Goal: Task Accomplishment & Management: Manage account settings

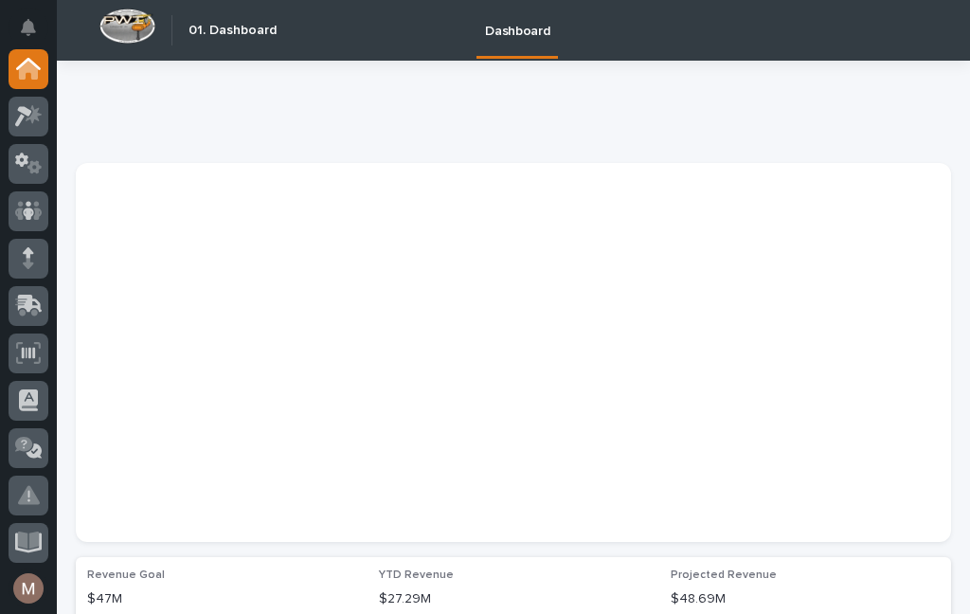
click at [384, 11] on div "Dashboard" at bounding box center [604, 30] width 636 height 61
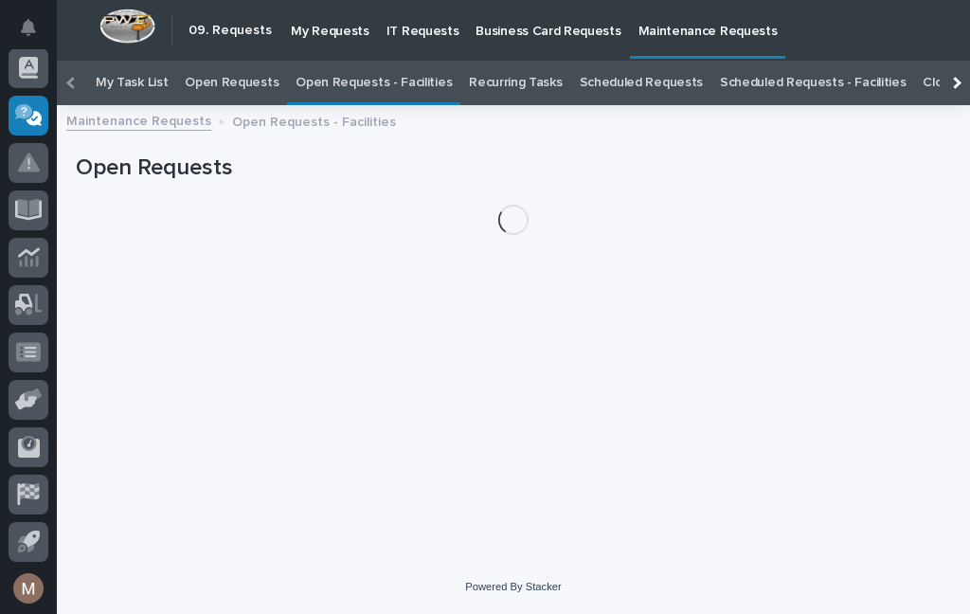
scroll to position [61, 0]
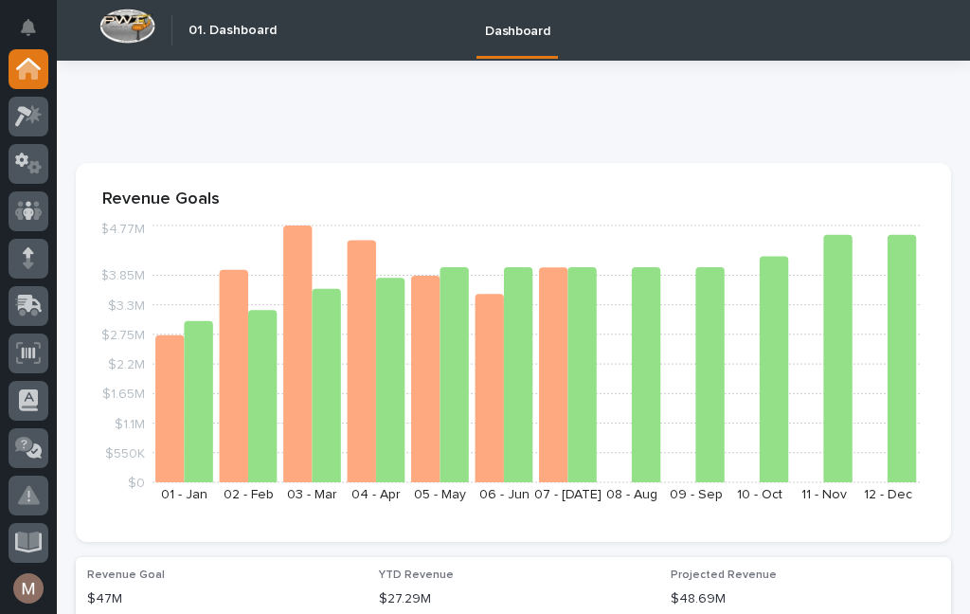
scroll to position [32, 0]
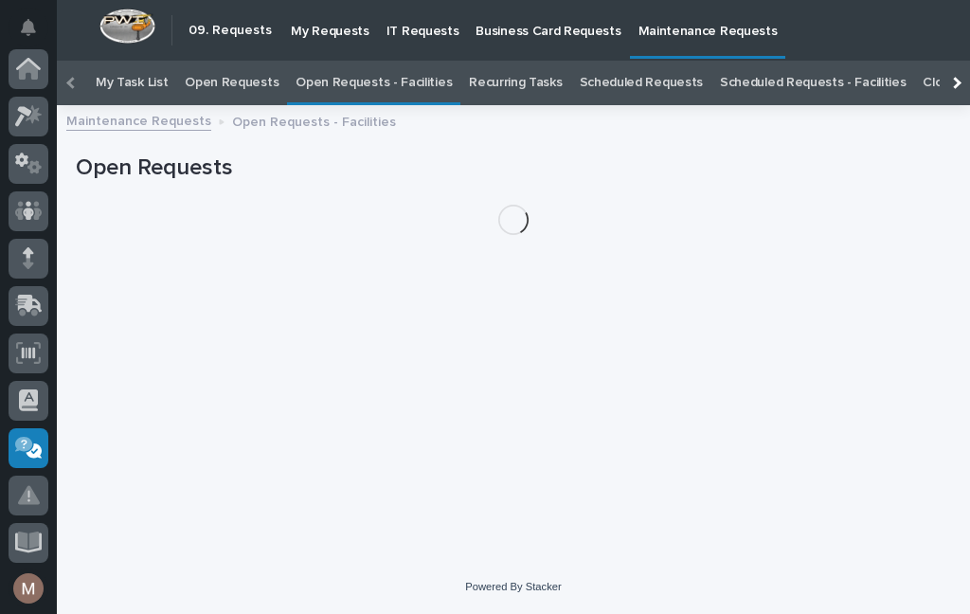
scroll to position [332, 0]
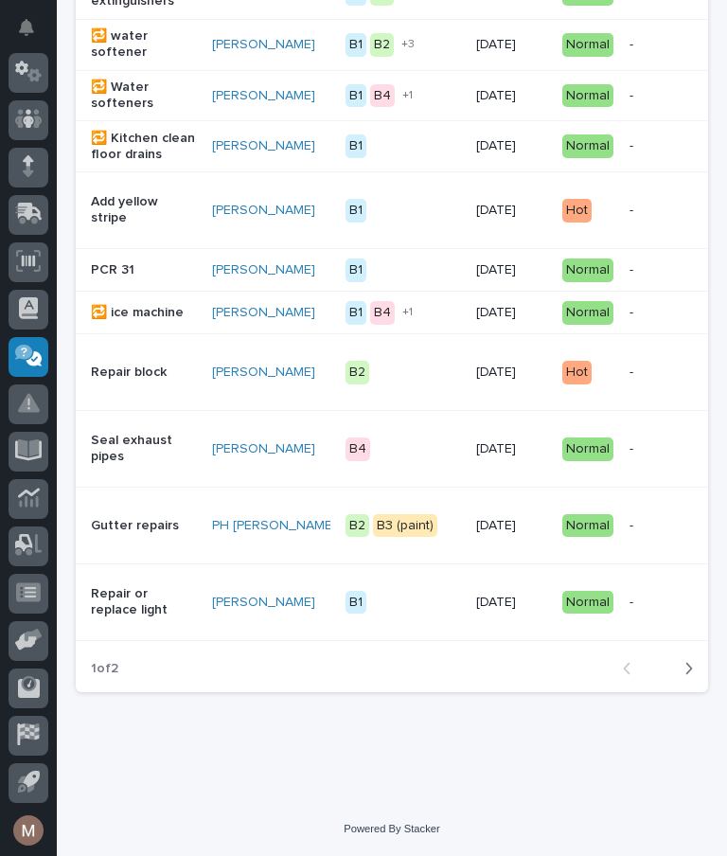
scroll to position [1799, 0]
click at [698, 613] on button "Next" at bounding box center [683, 668] width 50 height 17
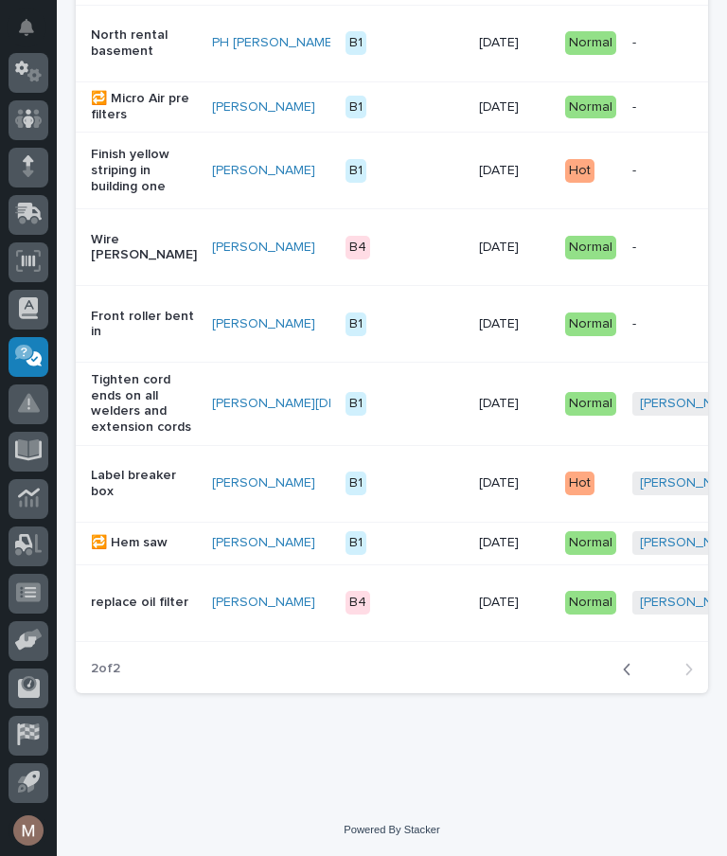
scroll to position [1181, 0]
click at [633, 613] on div "button" at bounding box center [631, 669] width 16 height 17
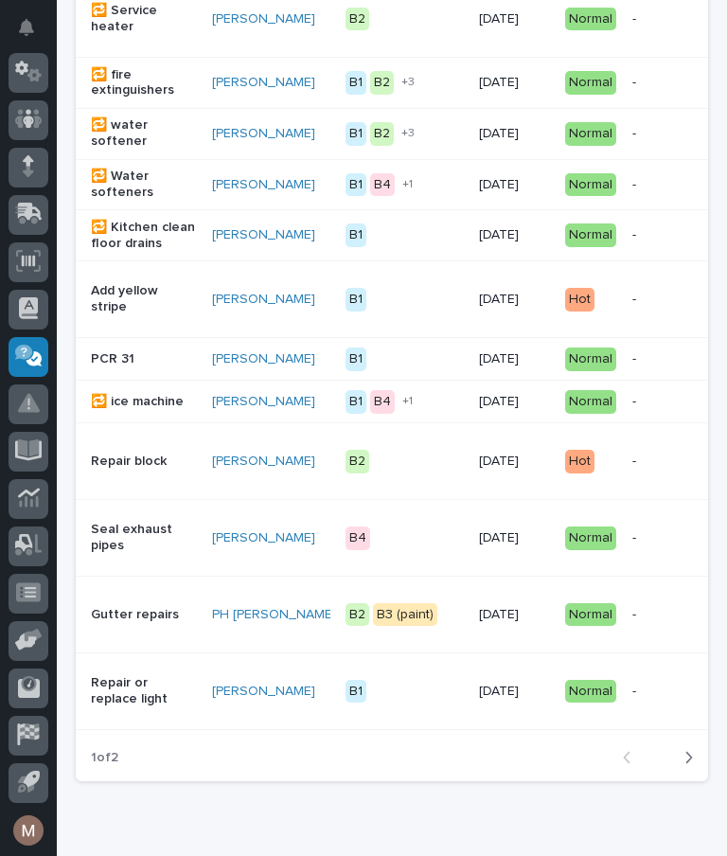
scroll to position [1688, 0]
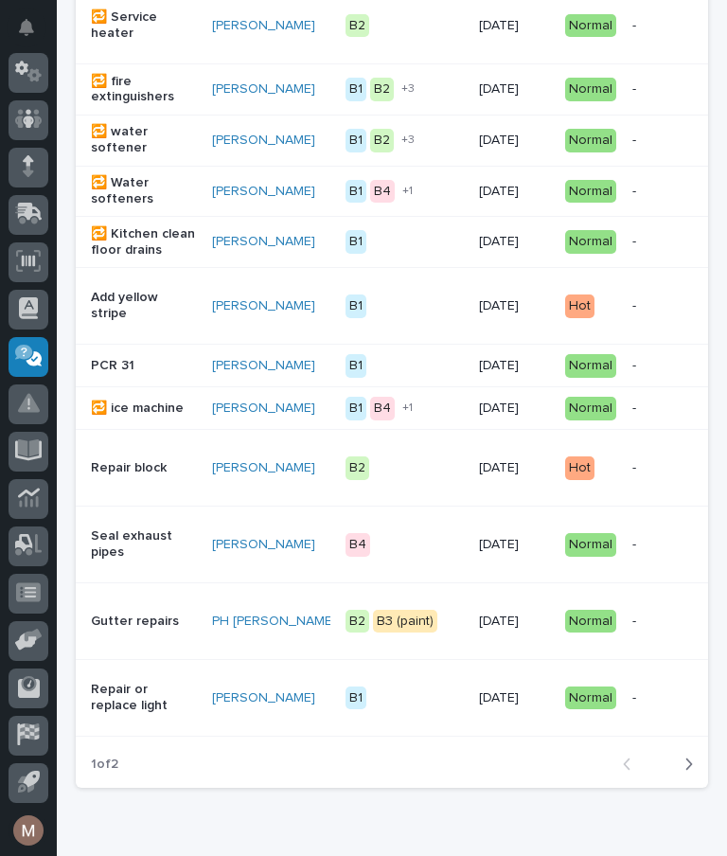
click at [130, 476] on p "Repair block" at bounding box center [144, 468] width 106 height 16
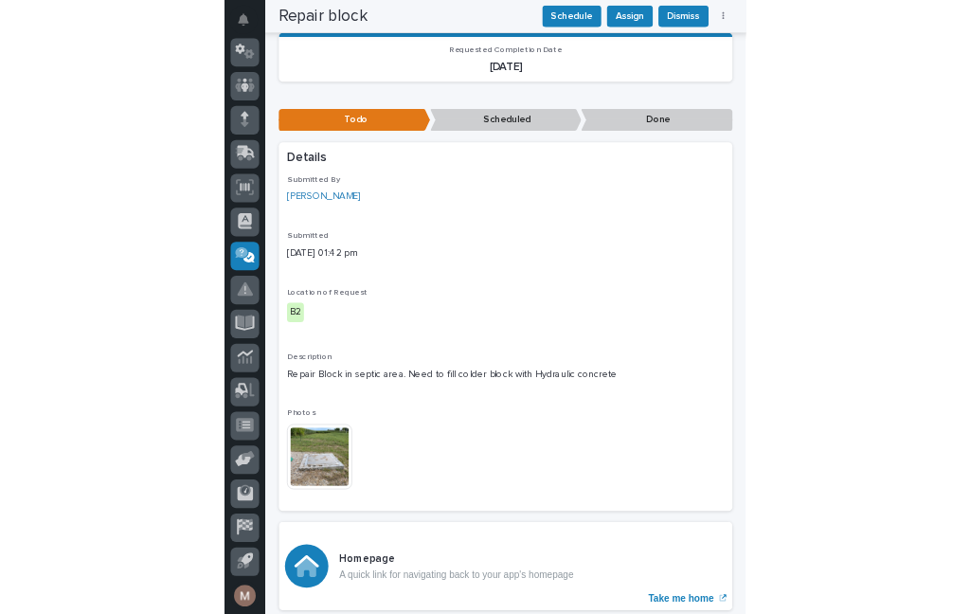
scroll to position [327, 0]
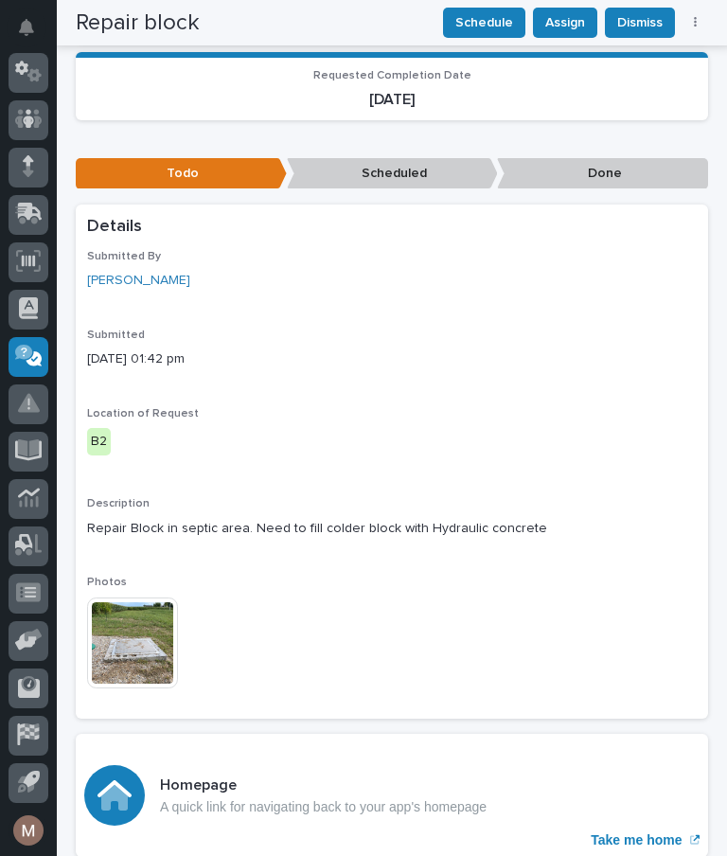
click at [154, 613] on img at bounding box center [132, 643] width 91 height 91
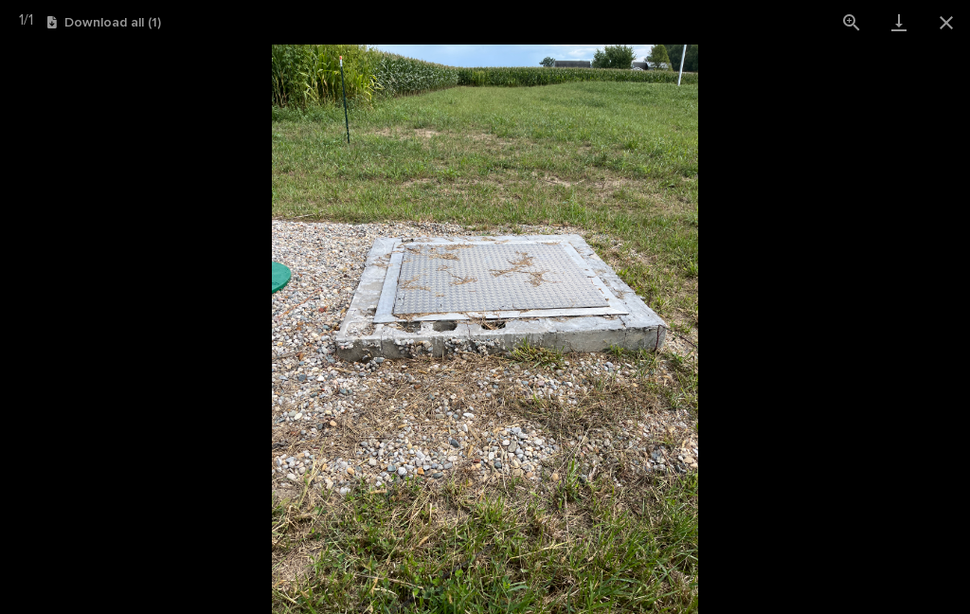
scroll to position [0, 0]
